Goal: Navigation & Orientation: Go to known website

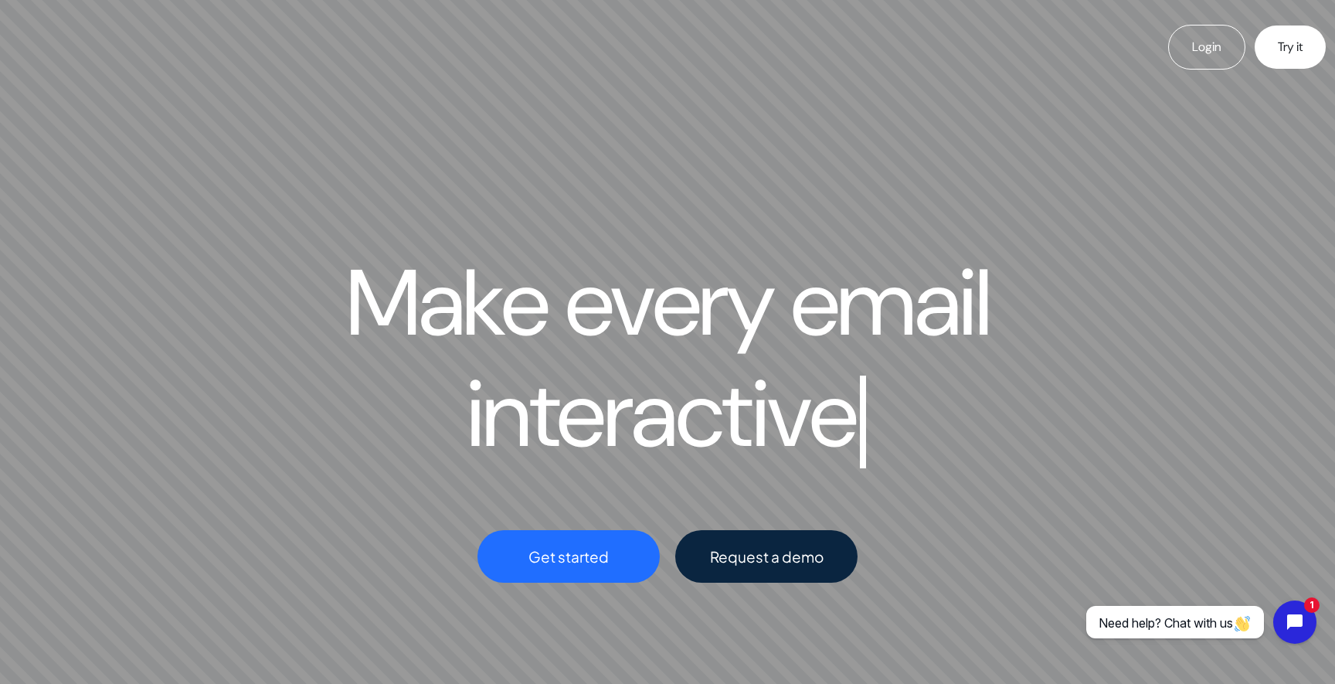
click at [135, 77] on div "Login Try it" at bounding box center [667, 47] width 1353 height 94
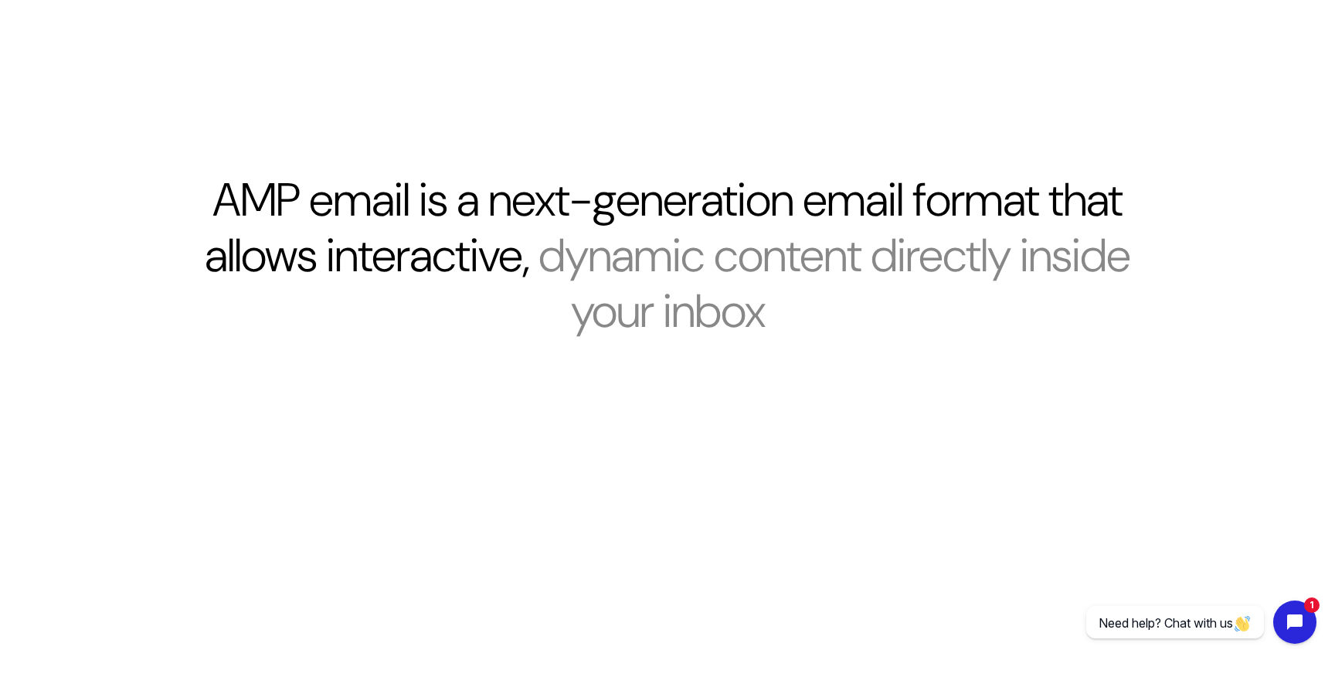
scroll to position [1086, 0]
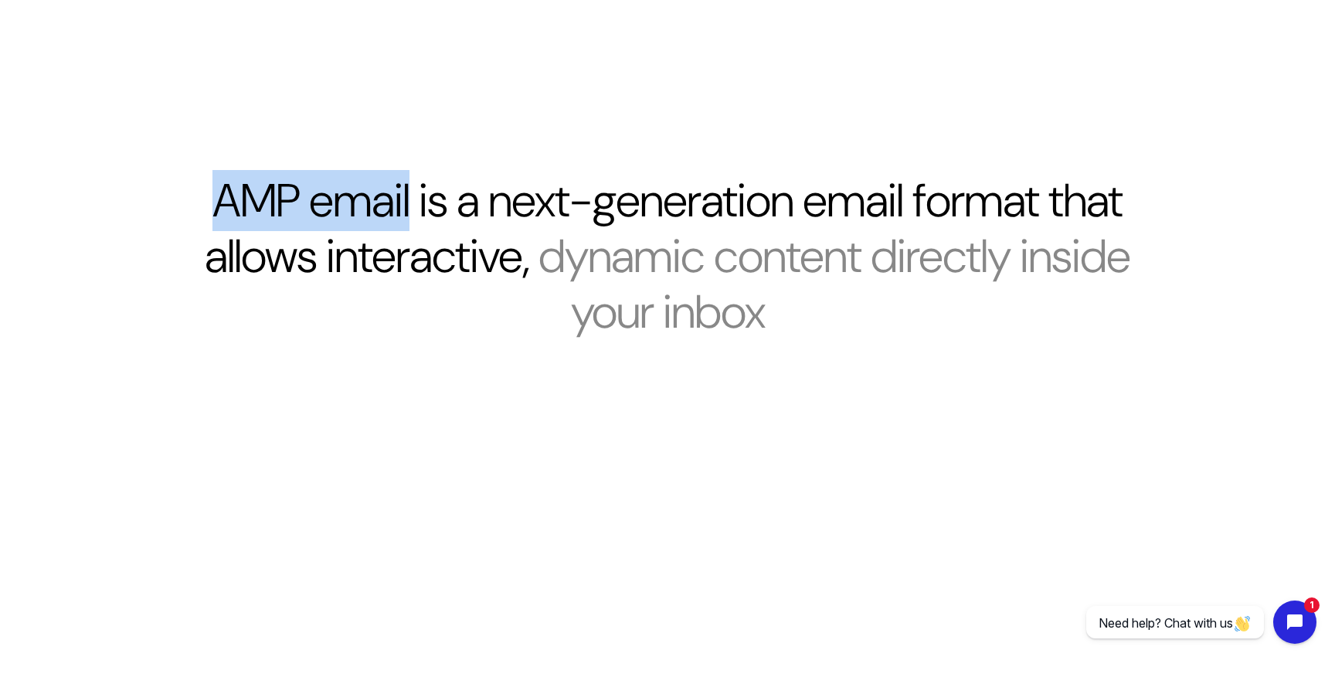
drag, startPoint x: 229, startPoint y: 196, endPoint x: 419, endPoint y: 197, distance: 190.8
click at [419, 197] on h2 "AMP email is a next-generation email format that allows interactive, dynamic co…" at bounding box center [667, 256] width 927 height 167
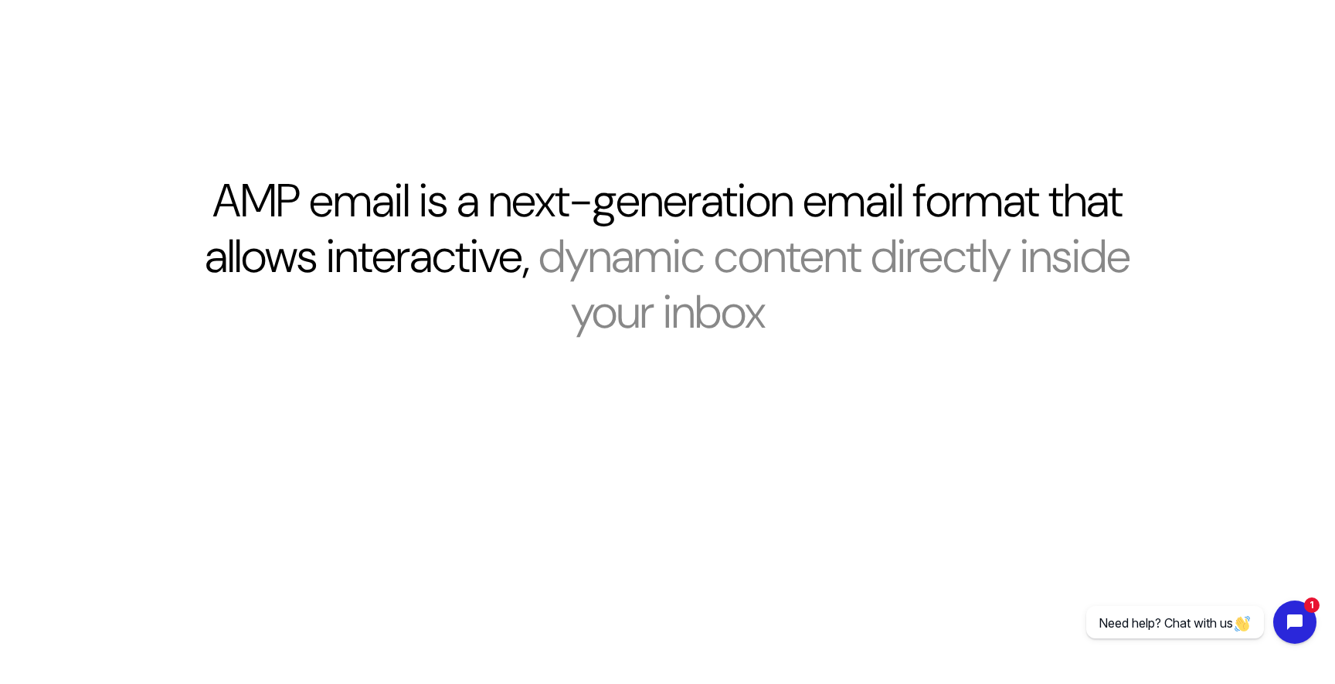
click at [604, 450] on section "AMP email is a next-generation email format that allows interactive, dynamic co…" at bounding box center [667, 259] width 1335 height 684
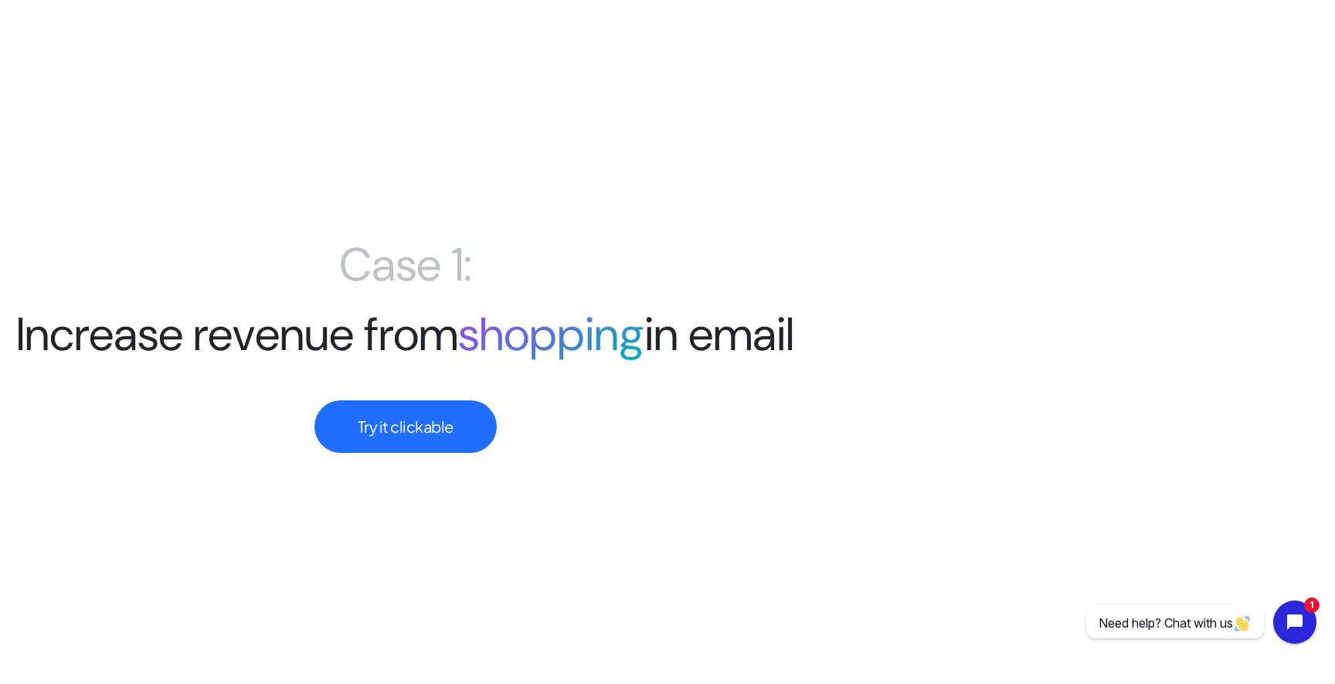
scroll to position [3884, 0]
click at [397, 422] on button "Try it clickable" at bounding box center [405, 425] width 182 height 53
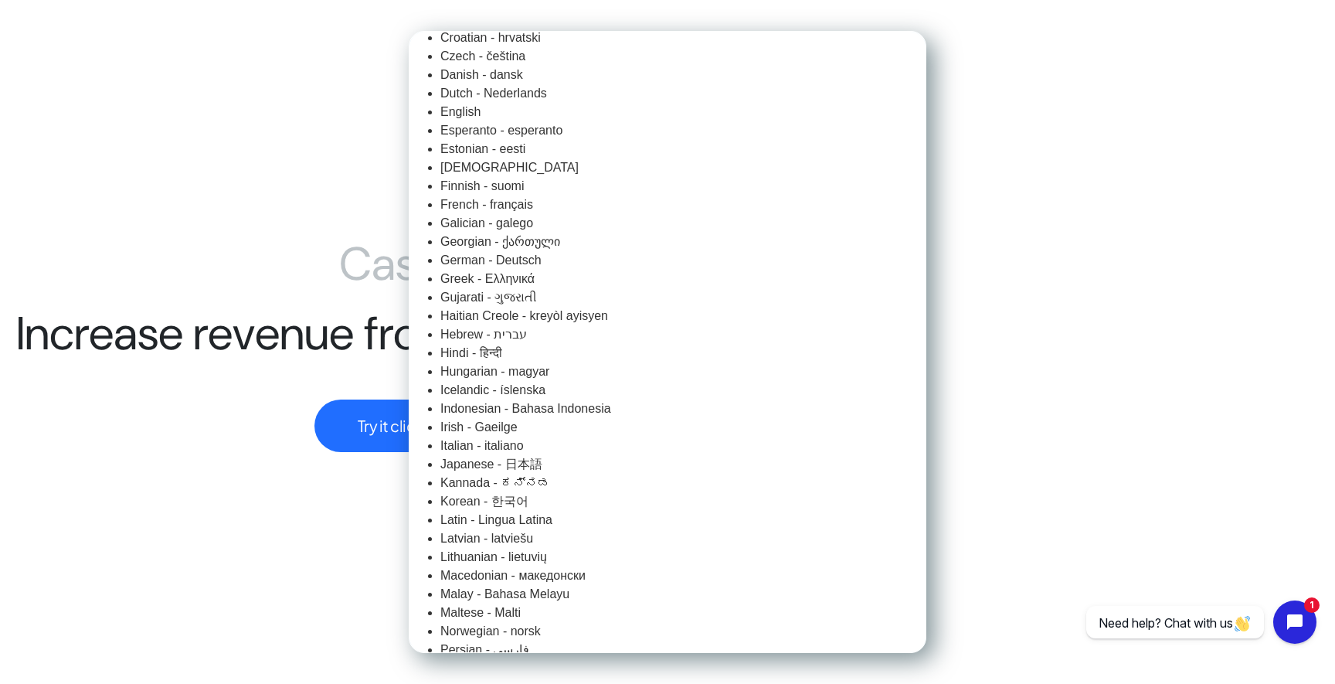
scroll to position [304, 0]
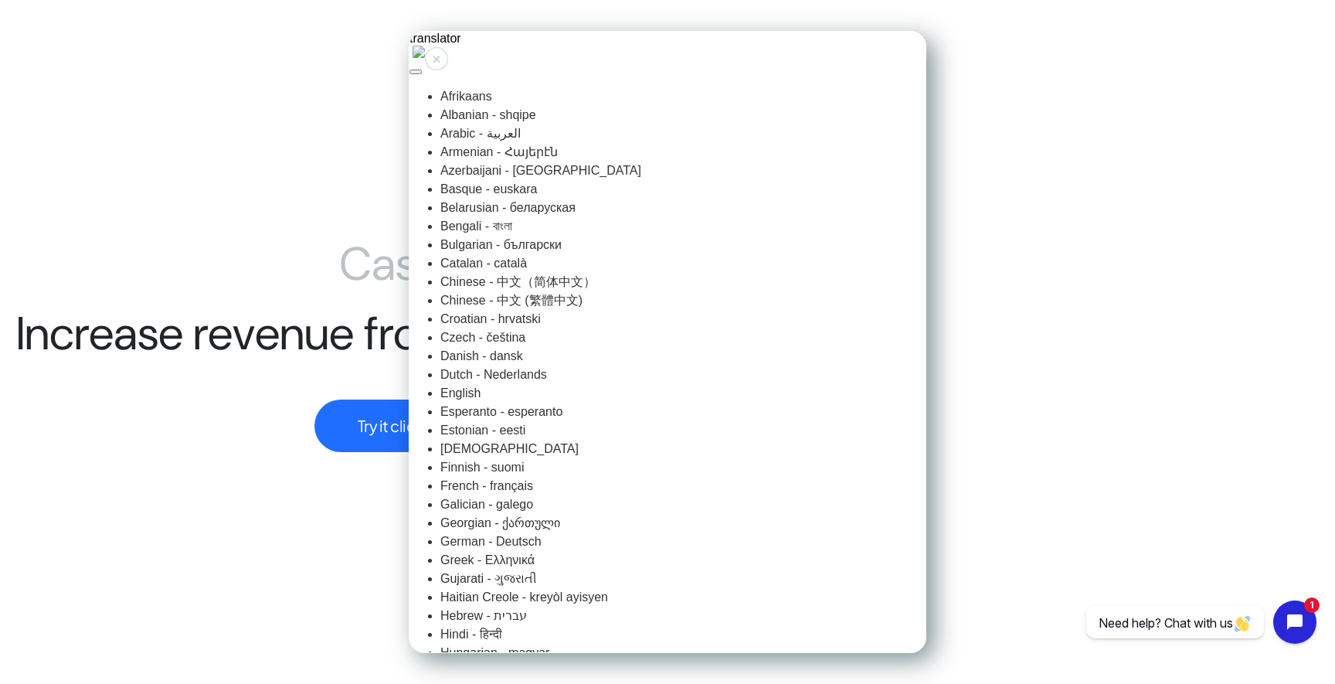
click at [436, 60] on div "+" at bounding box center [436, 58] width 7 height 7
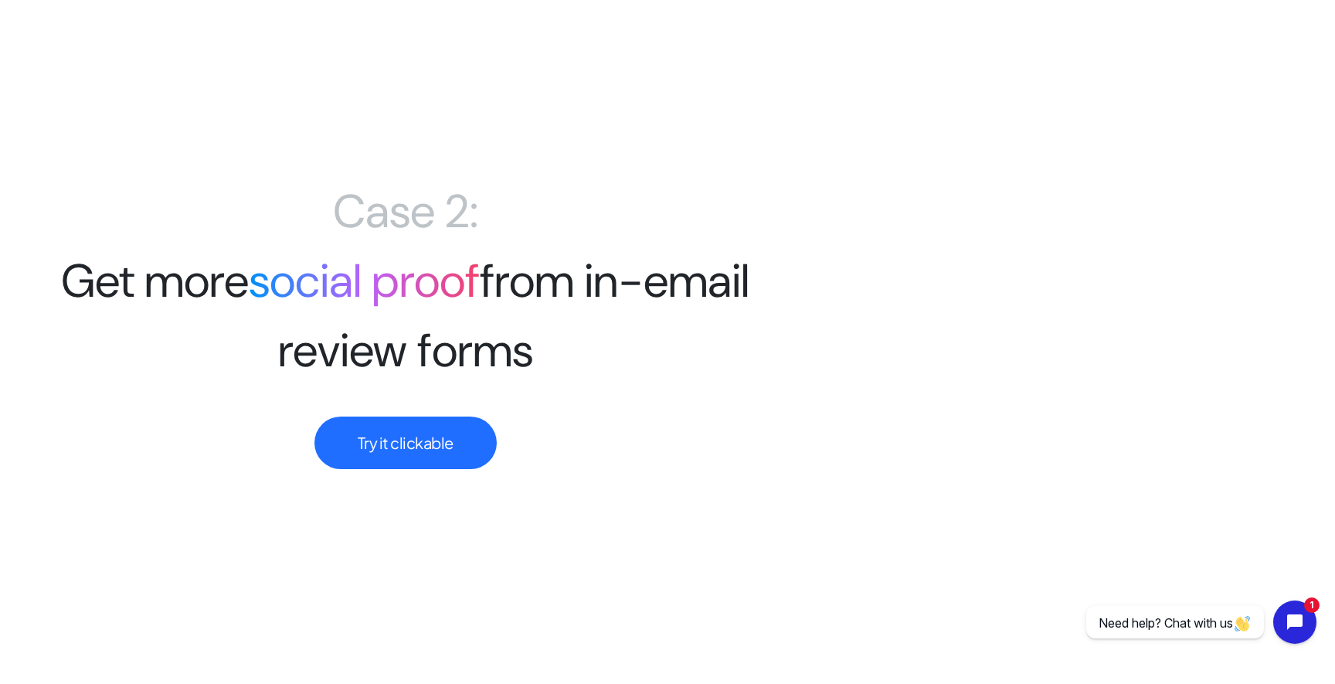
scroll to position [4648, 0]
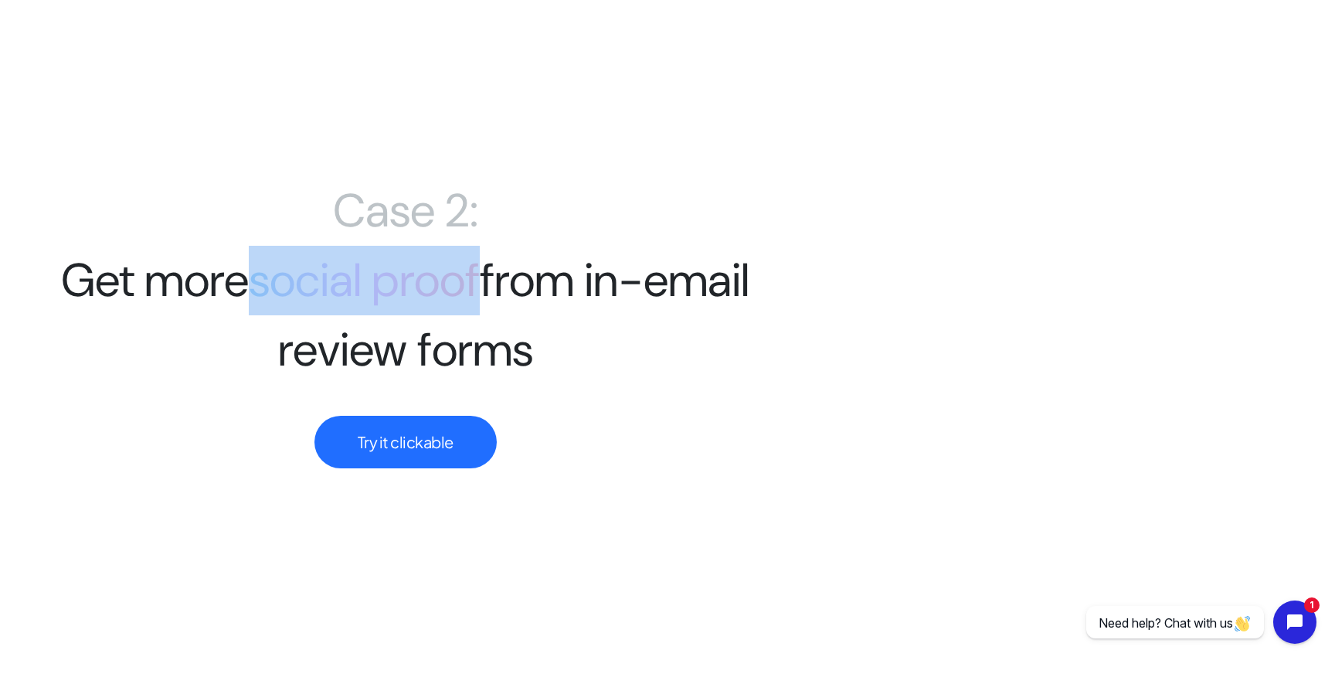
drag, startPoint x: 256, startPoint y: 278, endPoint x: 475, endPoint y: 282, distance: 218.6
click at [475, 282] on span "social proof" at bounding box center [364, 279] width 231 height 61
click at [453, 454] on button "Try it clickable" at bounding box center [405, 442] width 182 height 53
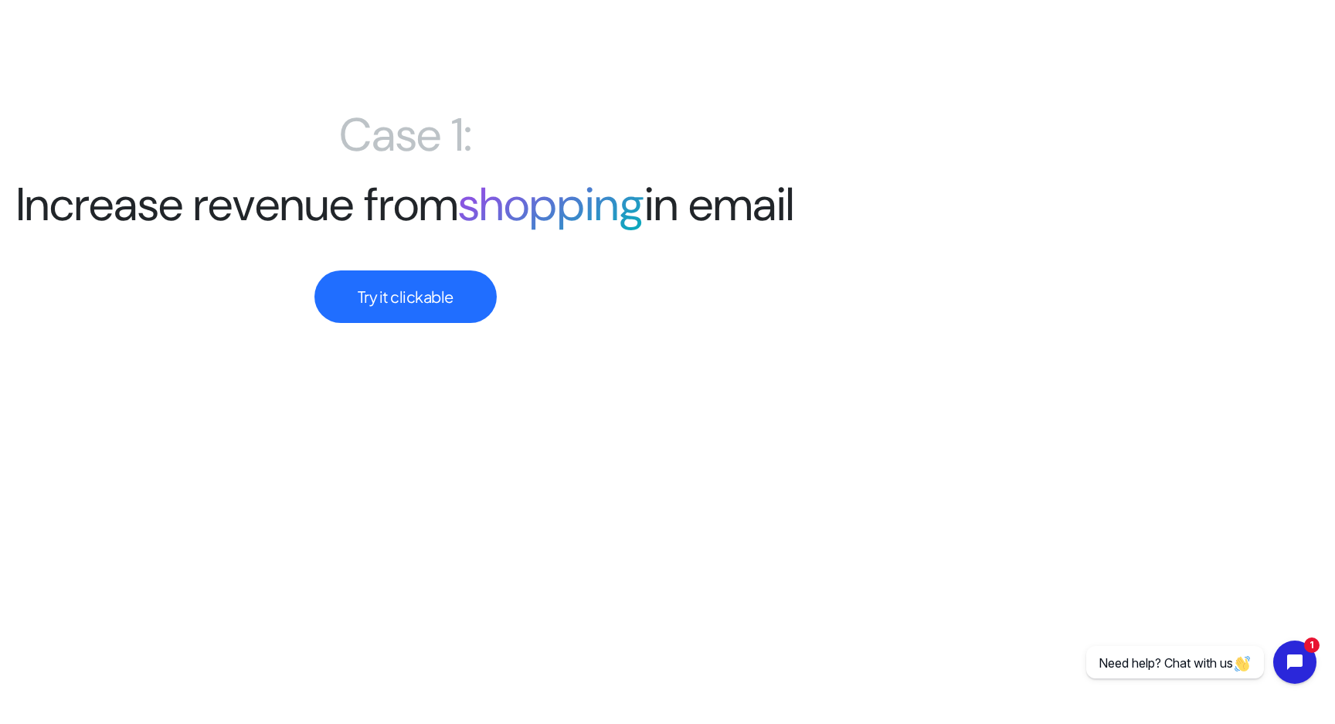
scroll to position [5480, 0]
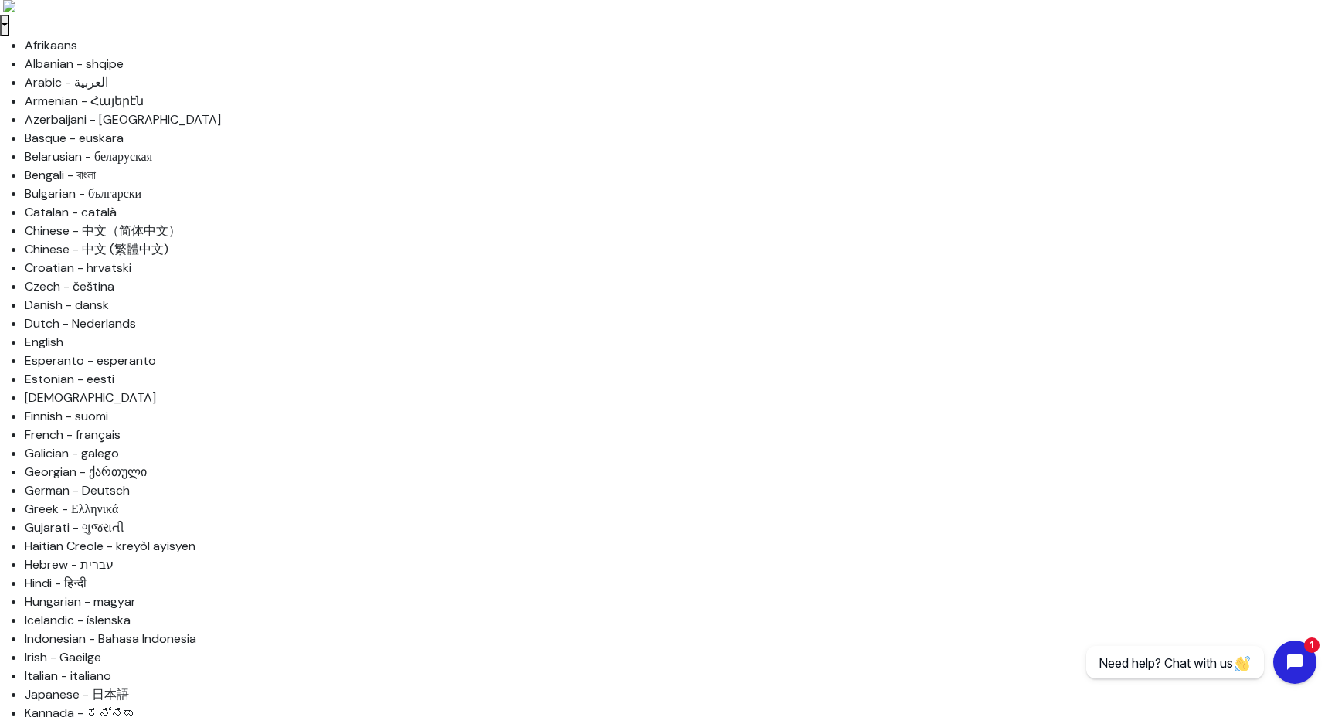
scroll to position [23, 0]
